Goal: Use online tool/utility: Utilize a website feature to perform a specific function

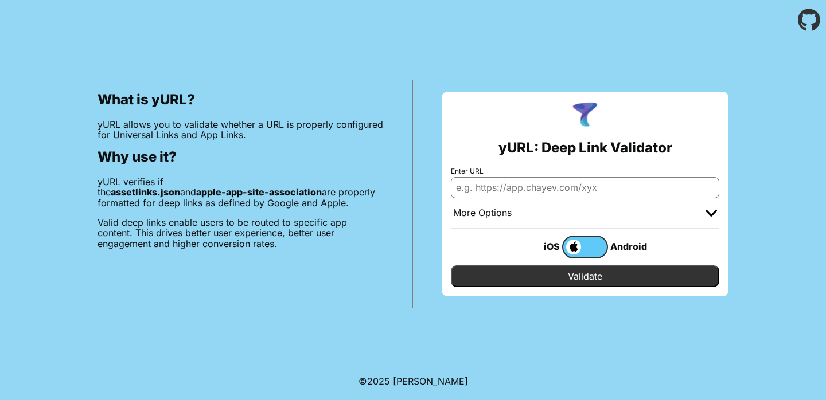
click at [489, 192] on input "Enter URL" at bounding box center [585, 187] width 268 height 21
paste input "[URL][DOMAIN_NAME]"
type input "[URL][DOMAIN_NAME]"
click at [579, 272] on input "Validate" at bounding box center [585, 277] width 268 height 22
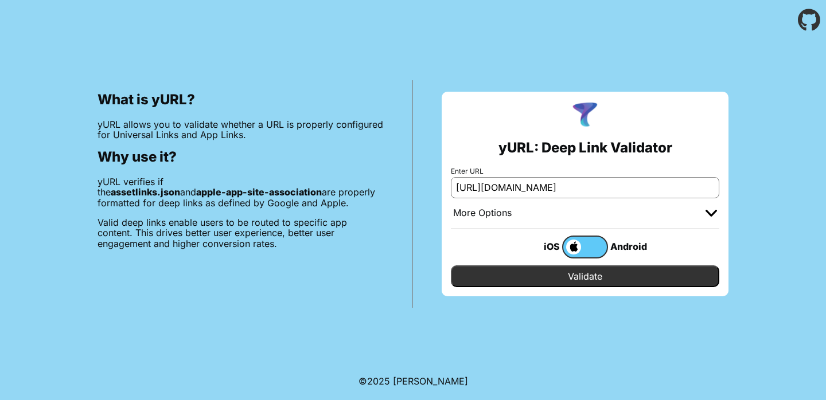
scroll to position [0, 0]
click at [564, 282] on input "Validate" at bounding box center [585, 277] width 268 height 22
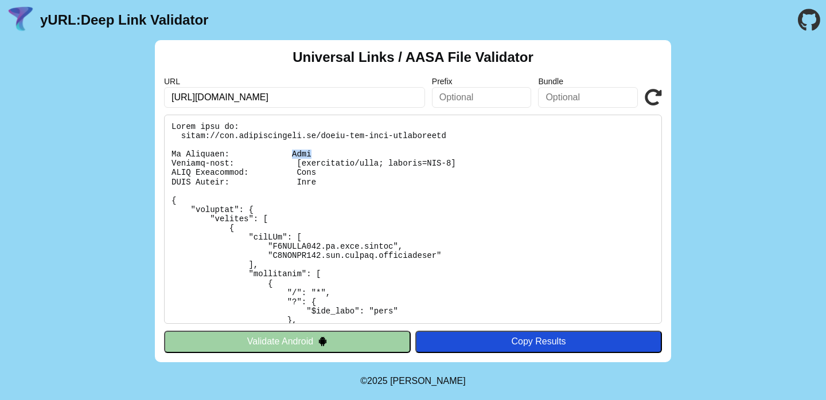
drag, startPoint x: 292, startPoint y: 152, endPoint x: 314, endPoint y: 152, distance: 21.8
click at [314, 152] on pre at bounding box center [413, 219] width 498 height 209
drag, startPoint x: 301, startPoint y: 162, endPoint x: 417, endPoint y: 162, distance: 116.4
click at [417, 162] on pre at bounding box center [413, 219] width 498 height 209
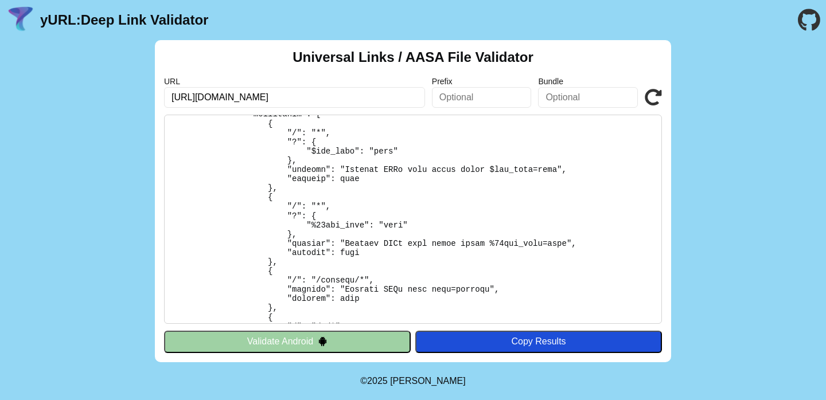
scroll to position [122, 0]
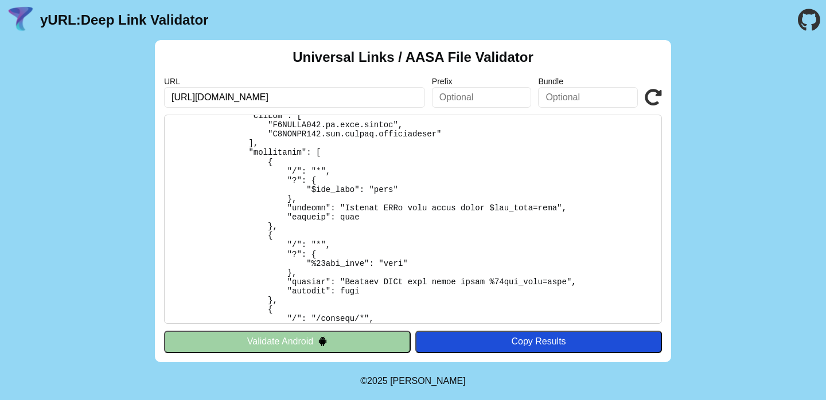
click at [656, 96] on icon at bounding box center [653, 97] width 17 height 17
